Goal: Check status: Check status

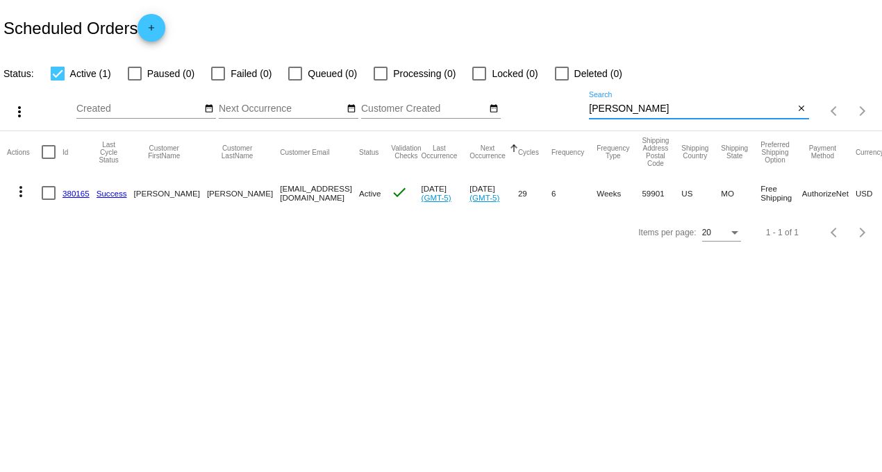
type input "[PERSON_NAME]"
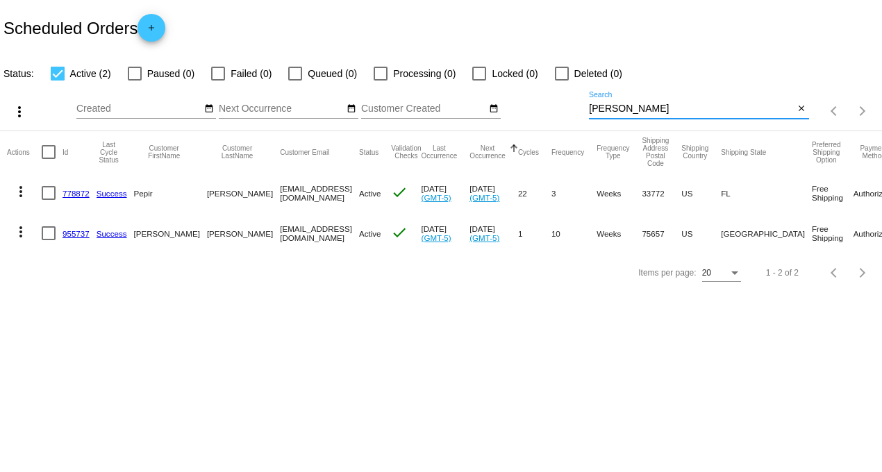
click at [67, 236] on link "955737" at bounding box center [76, 233] width 27 height 9
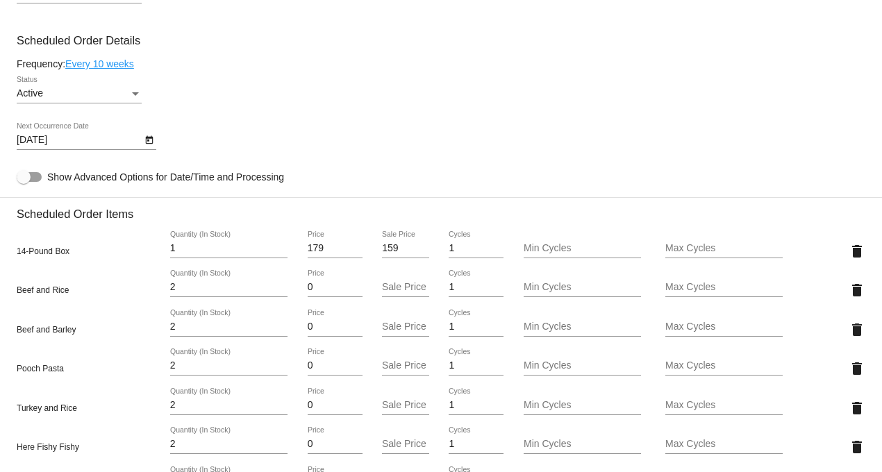
scroll to position [772, 0]
click at [146, 144] on icon "Open calendar" at bounding box center [149, 139] width 8 height 8
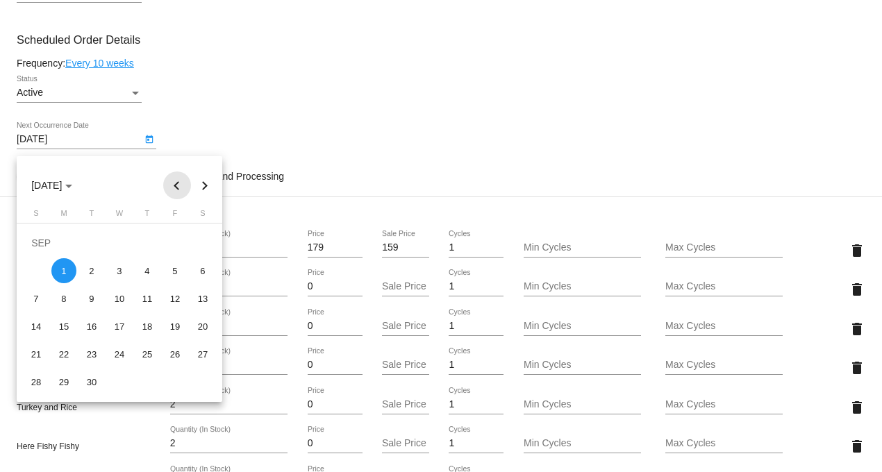
click at [179, 184] on button "Previous month" at bounding box center [177, 186] width 28 height 28
click at [176, 358] on div "29" at bounding box center [175, 354] width 25 height 25
type input "[DATE]"
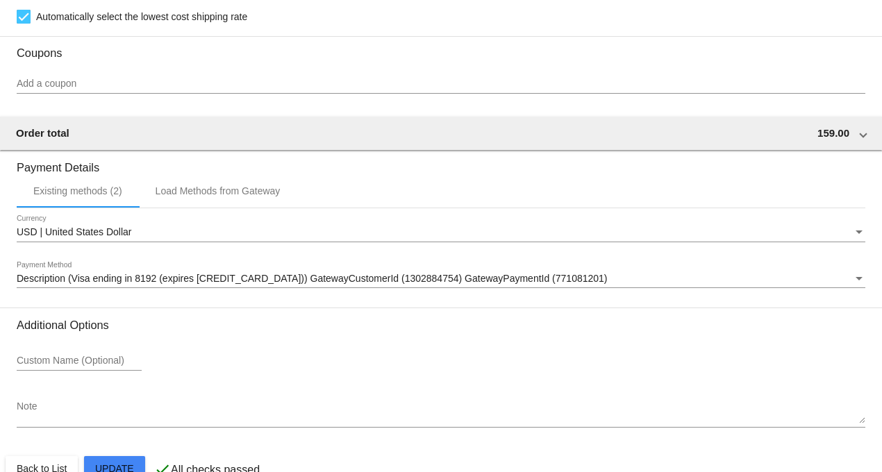
scroll to position [1496, 0]
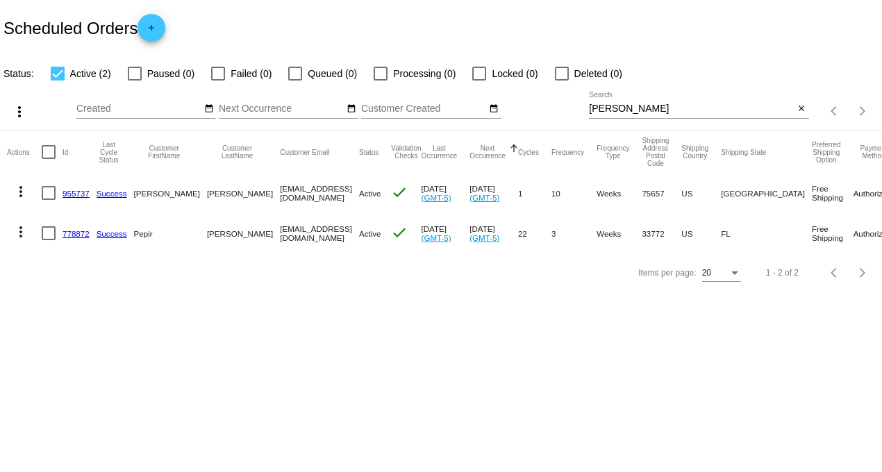
click at [67, 194] on link "955737" at bounding box center [76, 193] width 27 height 9
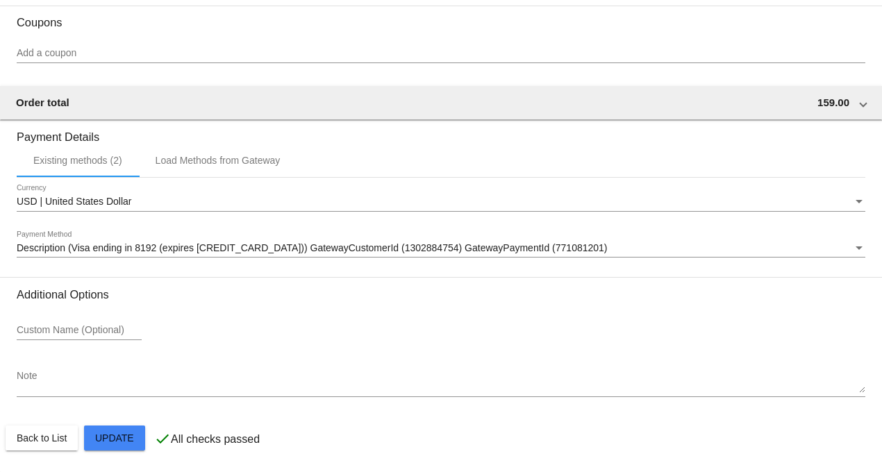
scroll to position [1496, 0]
